Goal: Answer question/provide support

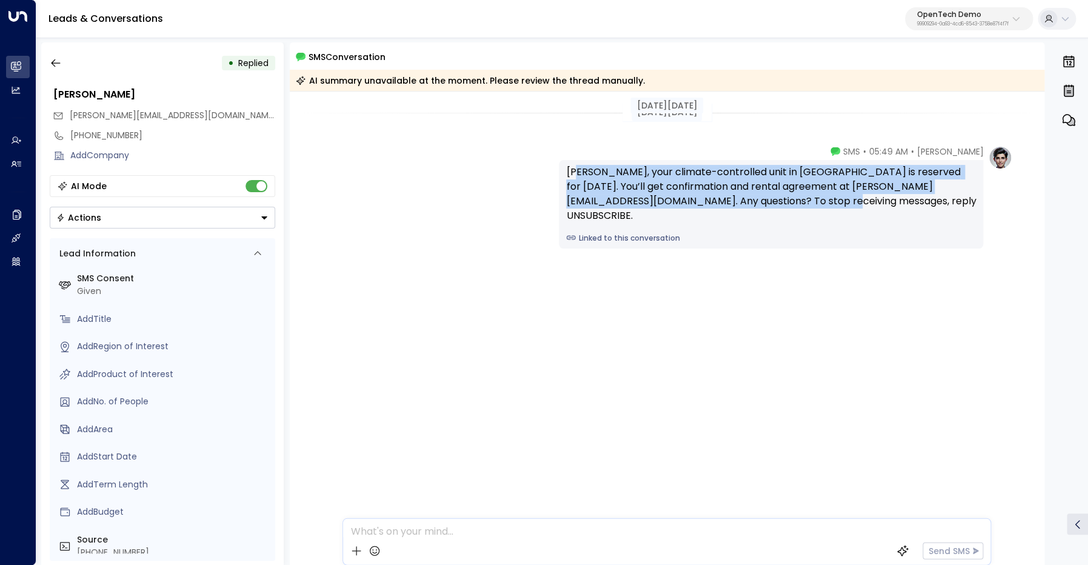
drag, startPoint x: 577, startPoint y: 172, endPoint x: 797, endPoint y: 209, distance: 223.2
click at [797, 209] on div "[PERSON_NAME], your climate-controlled unit in [GEOGRAPHIC_DATA] is reserved fo…" at bounding box center [771, 194] width 410 height 58
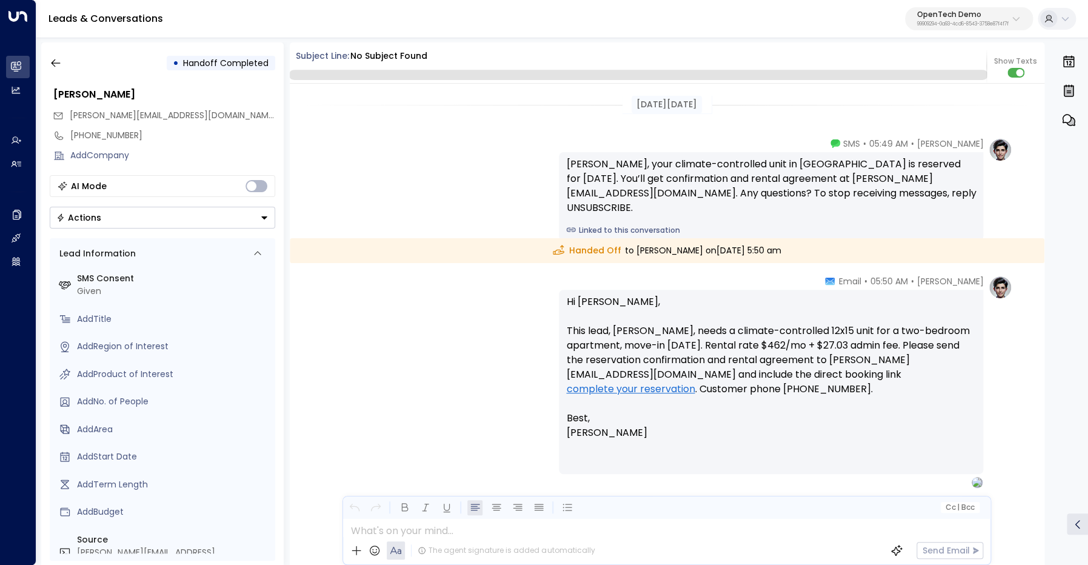
scroll to position [16, 0]
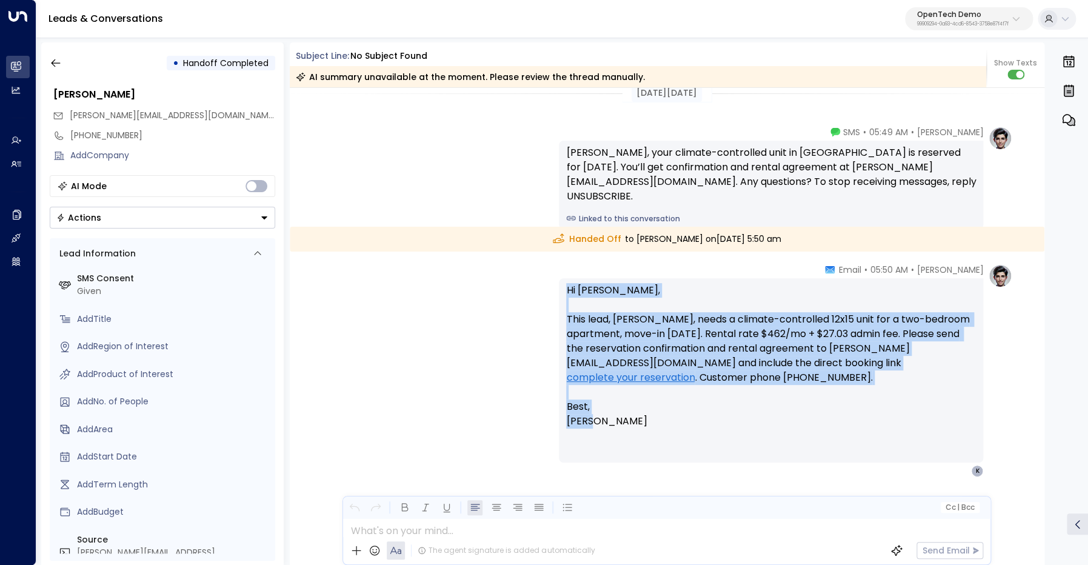
drag, startPoint x: 566, startPoint y: 292, endPoint x: 621, endPoint y: 427, distance: 146.4
click at [621, 427] on p "Hi Kerric, This lead, James Miller, needs a climate-controlled 12x15 unit for a…" at bounding box center [771, 356] width 410 height 146
click at [589, 290] on p "Hi Kerric, This lead, James Miller, needs a climate-controlled 12x15 unit for a…" at bounding box center [771, 356] width 410 height 146
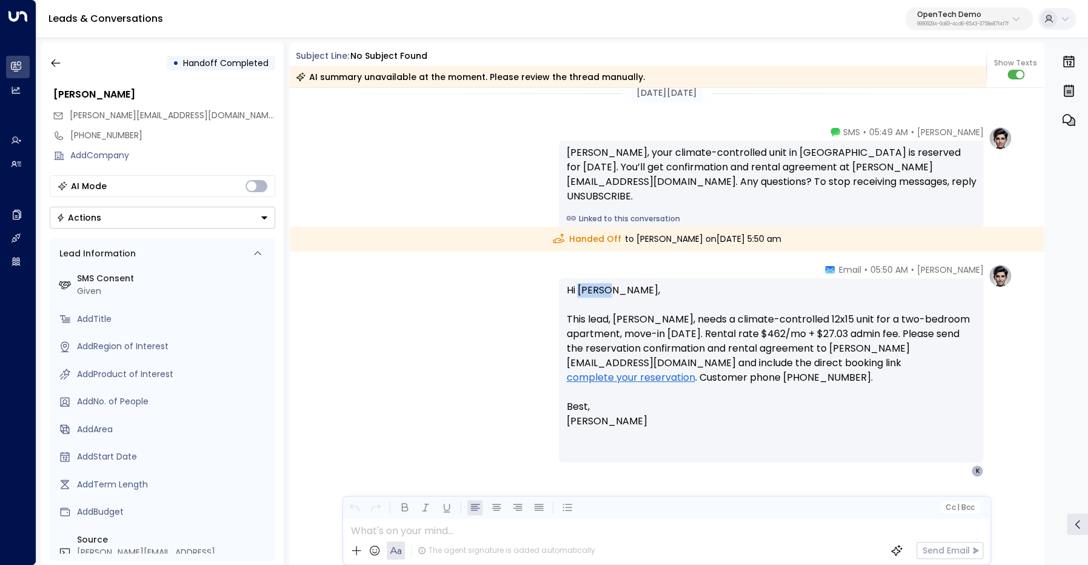
click at [589, 290] on p "Hi Kerric, This lead, James Miller, needs a climate-controlled 12x15 unit for a…" at bounding box center [771, 356] width 410 height 146
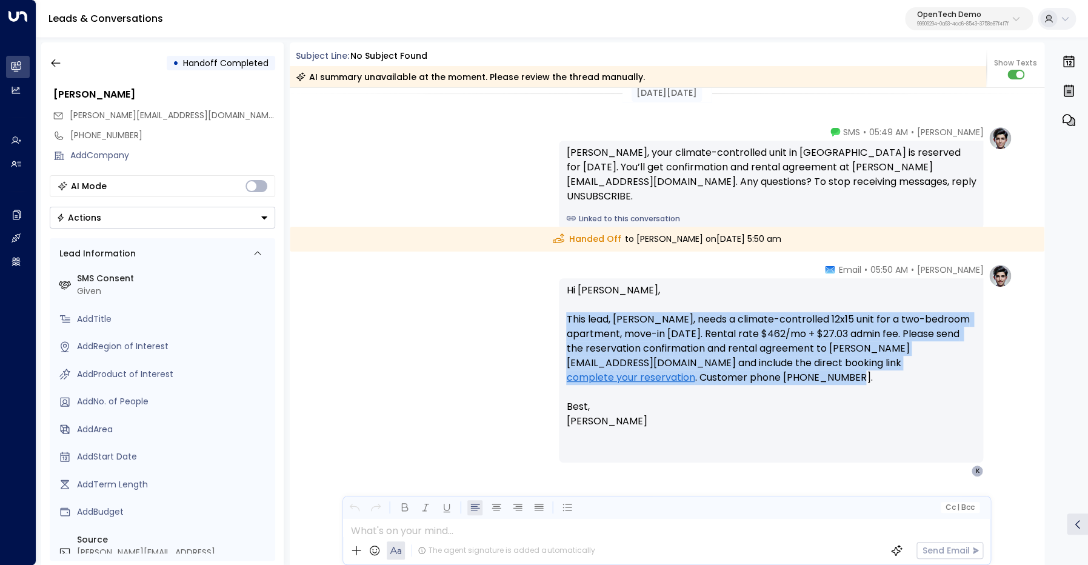
drag, startPoint x: 568, startPoint y: 319, endPoint x: 665, endPoint y: 377, distance: 112.8
click at [665, 377] on p "Hi Kerric, This lead, James Miller, needs a climate-controlled 12x15 unit for a…" at bounding box center [771, 356] width 410 height 146
